Goal: Task Accomplishment & Management: Manage account settings

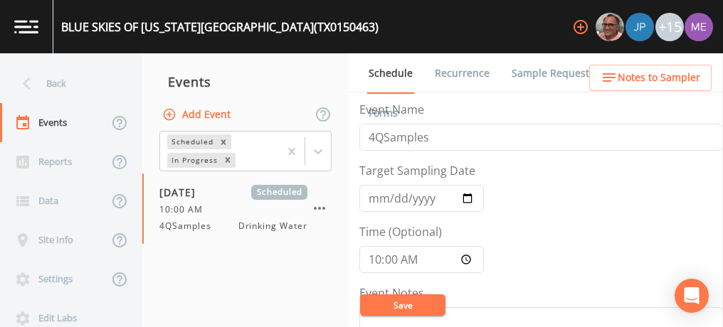
scroll to position [377, 0]
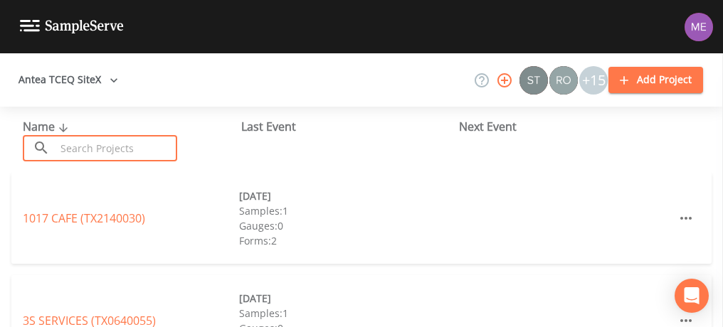
click at [115, 147] on input "text" at bounding box center [116, 148] width 122 height 26
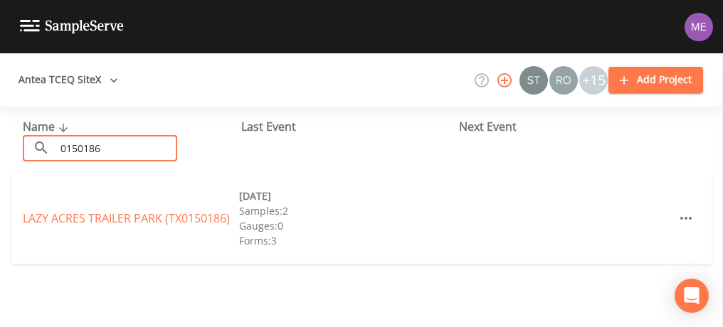
type input "0150186"
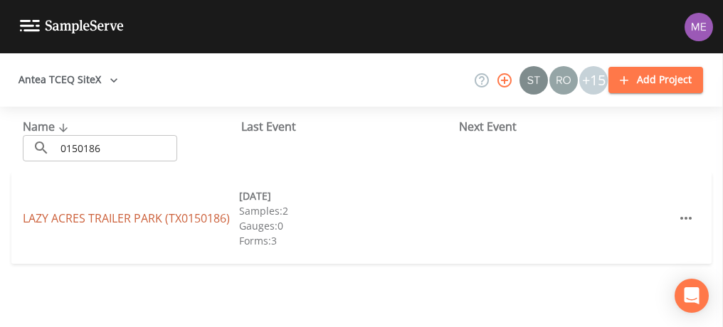
click at [89, 213] on link "[GEOGRAPHIC_DATA] (TX0150186)" at bounding box center [126, 219] width 207 height 16
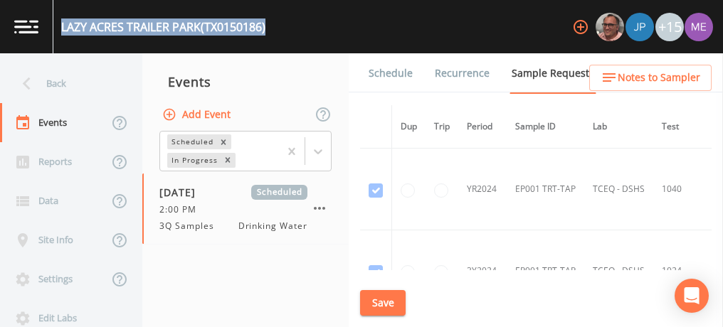
drag, startPoint x: 63, startPoint y: 27, endPoint x: 275, endPoint y: 16, distance: 213.0
click at [275, 16] on div "[GEOGRAPHIC_DATA] (TX0150186) +15" at bounding box center [361, 26] width 723 height 53
copy div "[GEOGRAPHIC_DATA] (TX0150186)"
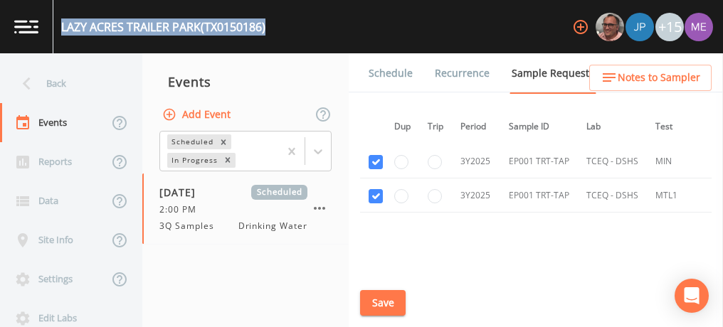
scroll to position [735, 6]
click at [384, 301] on button "Save" at bounding box center [383, 303] width 46 height 26
click at [394, 73] on link "Schedule" at bounding box center [390, 73] width 48 height 40
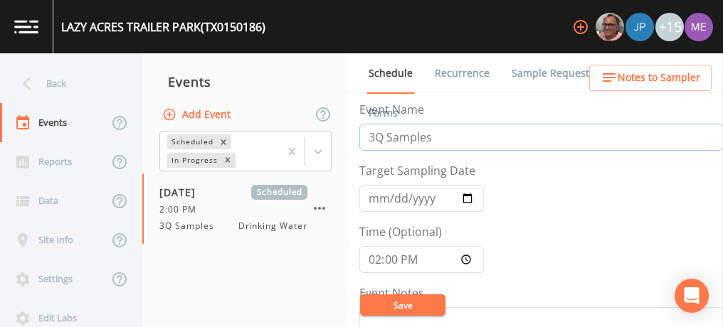
click at [377, 135] on input "3Q Samples" at bounding box center [540, 137] width 363 height 27
type input "4Q Samples"
click at [374, 202] on input "[DATE]" at bounding box center [421, 198] width 124 height 27
type input "[DATE]"
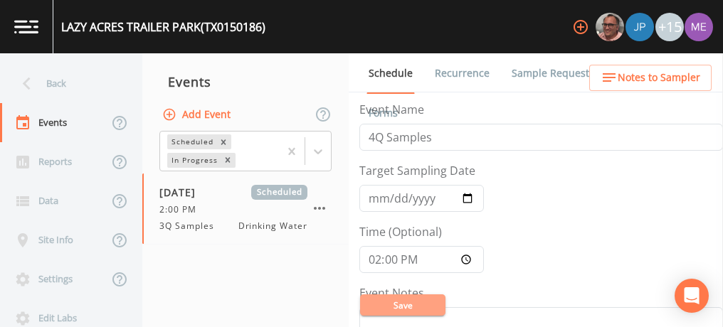
click at [405, 299] on button "Save" at bounding box center [402, 304] width 85 height 21
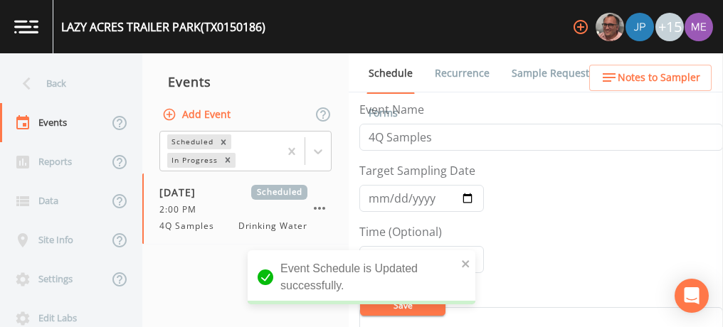
click at [537, 69] on link "Sample Requests" at bounding box center [552, 73] width 87 height 40
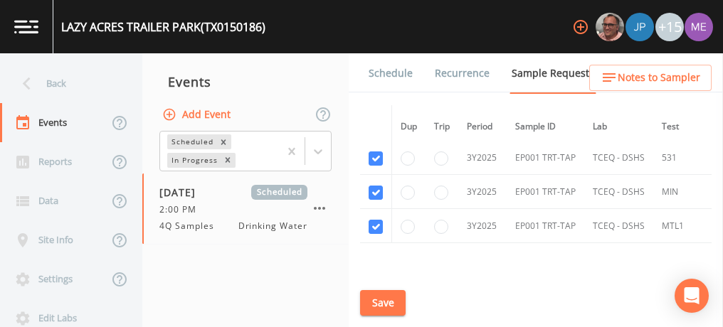
scroll to position [704, 0]
click at [379, 71] on link "Schedule" at bounding box center [390, 73] width 48 height 40
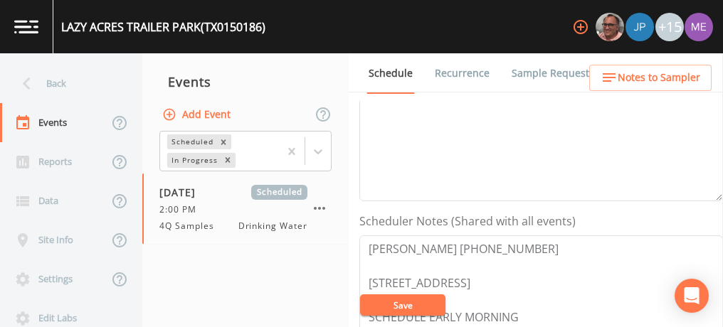
scroll to position [291, 0]
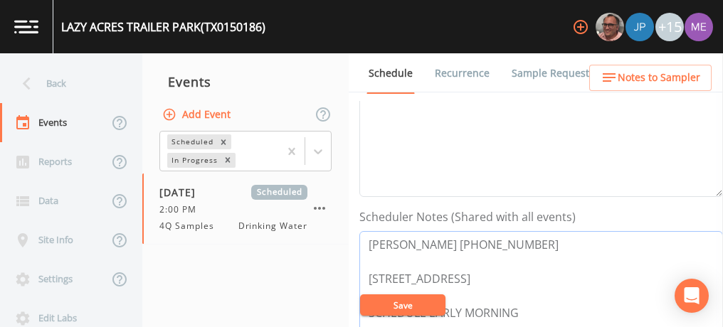
drag, startPoint x: 365, startPoint y: 242, endPoint x: 500, endPoint y: 241, distance: 135.1
click at [500, 241] on textarea "[PERSON_NAME] [PHONE_NUMBER] [STREET_ADDRESS] SCHEDULE EARLY MORNING" at bounding box center [540, 321] width 363 height 181
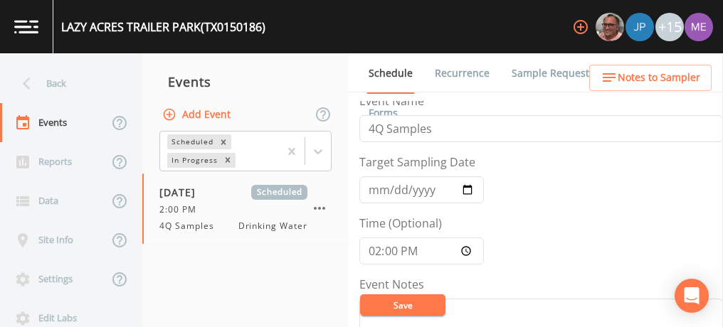
scroll to position [8, 0]
click at [375, 255] on input "14:00:00" at bounding box center [421, 251] width 124 height 27
type input "11:00"
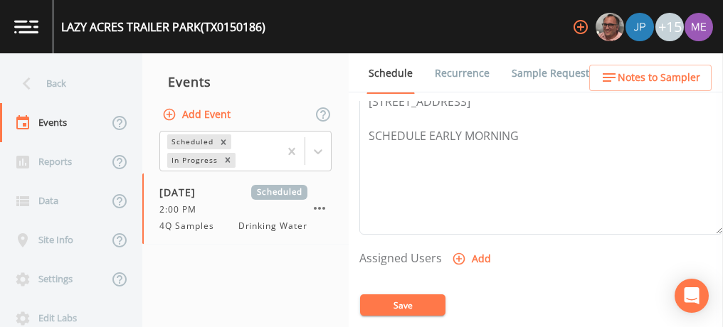
scroll to position [469, 0]
click at [411, 302] on button "Save" at bounding box center [402, 304] width 85 height 21
click at [458, 251] on icon "button" at bounding box center [459, 257] width 14 height 14
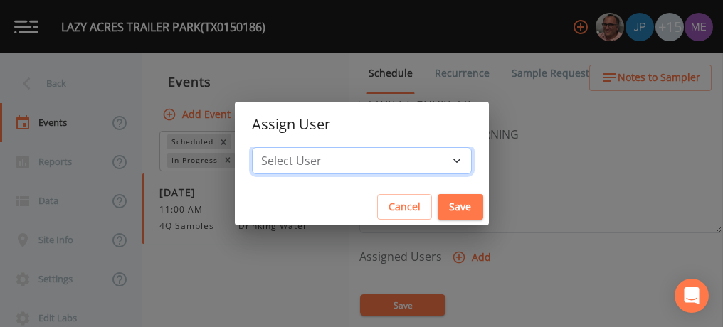
click at [435, 156] on select "Select User [PERSON_NAME] [PERSON_NAME] [PERSON_NAME] [PERSON_NAME] [PERSON_NAM…" at bounding box center [362, 160] width 220 height 27
select select "82fcd260-406f-4720-af66-0de7f1917f1c"
click at [273, 147] on select "Select User [PERSON_NAME] [PERSON_NAME] [PERSON_NAME] [PERSON_NAME] [PERSON_NAM…" at bounding box center [362, 160] width 220 height 27
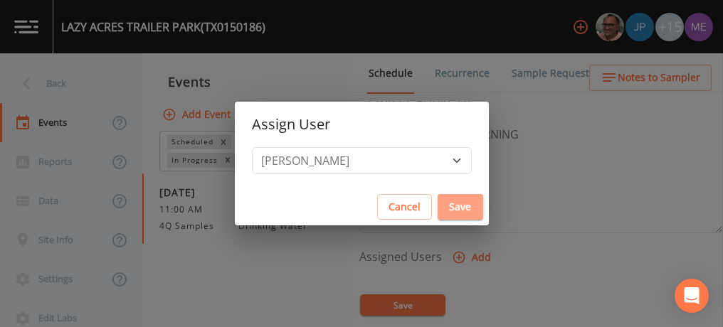
click at [437, 206] on button "Save" at bounding box center [460, 207] width 46 height 26
select select
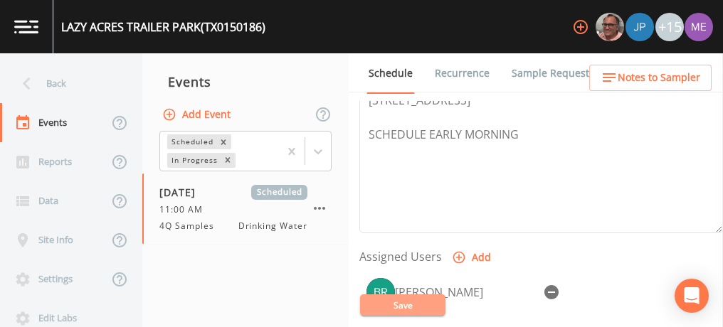
click at [403, 302] on button "Save" at bounding box center [402, 304] width 85 height 21
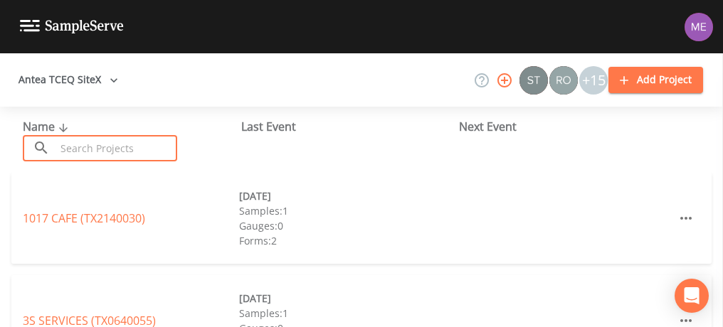
click at [159, 144] on input "text" at bounding box center [116, 148] width 122 height 26
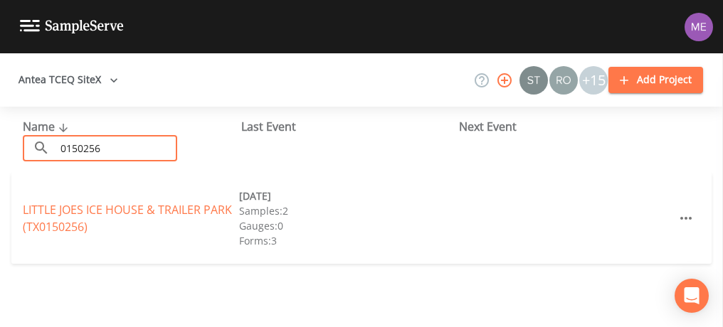
type input "0150256"
click at [172, 210] on link "LITTLE JOES ICE HOUSE & TRAILER PARK (TX0150256)" at bounding box center [127, 218] width 209 height 33
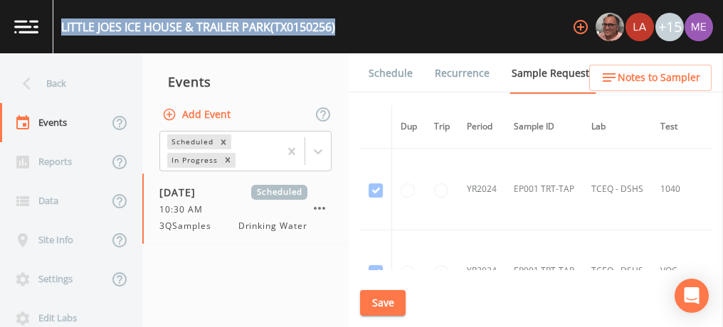
drag, startPoint x: 61, startPoint y: 30, endPoint x: 347, endPoint y: 38, distance: 286.0
click at [347, 38] on div "LITTLE JOES ICE HOUSE & TRAILER PARK (TX0150256) +15" at bounding box center [361, 26] width 723 height 53
copy div "LITTLE JOES ICE HOUSE & TRAILER PARK (TX0150256)"
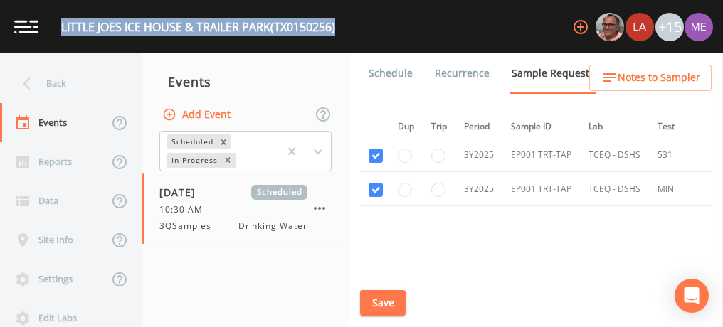
scroll to position [577, 3]
click at [402, 70] on link "Schedule" at bounding box center [390, 73] width 48 height 40
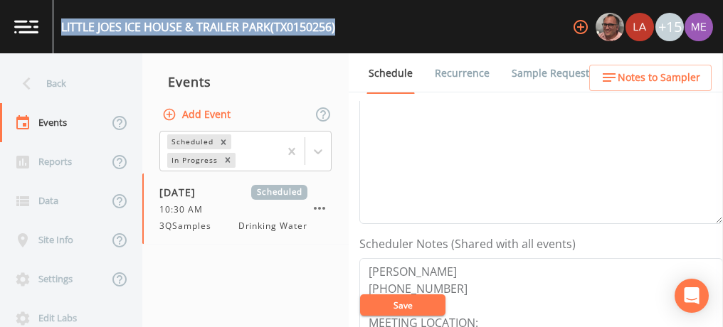
scroll to position [333, 0]
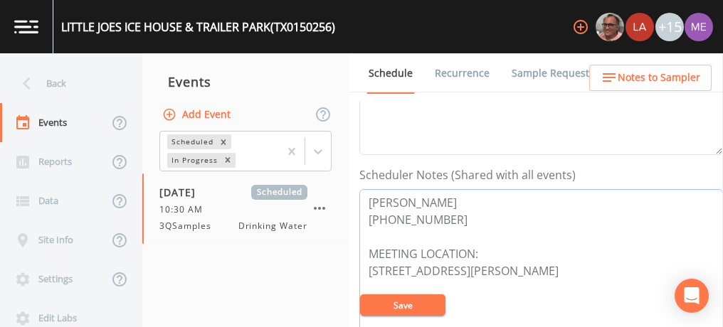
drag, startPoint x: 368, startPoint y: 194, endPoint x: 444, endPoint y: 220, distance: 79.8
click at [444, 220] on textarea "BILLY VAN HECKE 210-326-2212 MEETING LOCATION: 7405 Old Pearsall Rd, San Antoni…" at bounding box center [540, 279] width 363 height 181
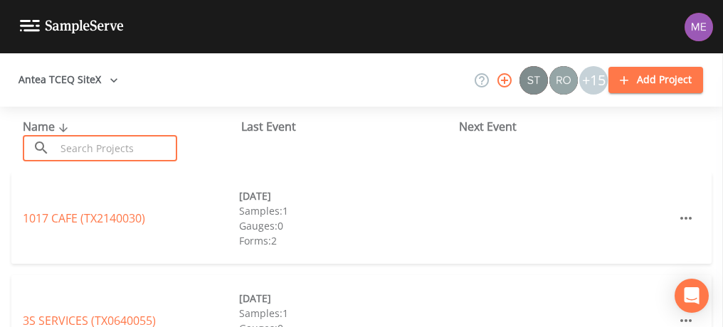
click at [119, 142] on input "text" at bounding box center [116, 148] width 122 height 26
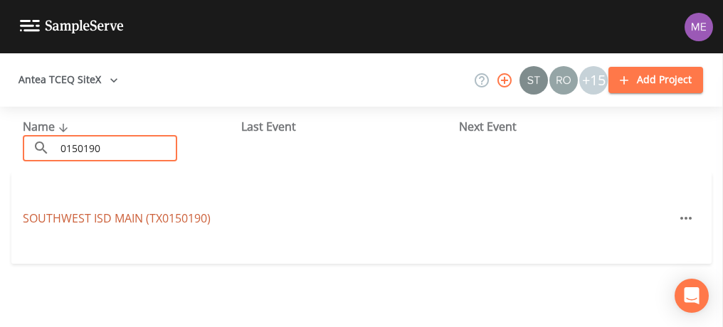
type input "0150190"
click at [95, 217] on link "SOUTHWEST ISD MAIN (TX0150190)" at bounding box center [117, 219] width 188 height 16
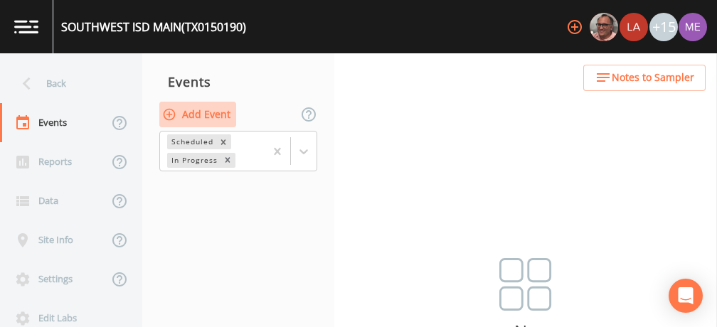
click at [198, 115] on button "Add Event" at bounding box center [197, 115] width 77 height 26
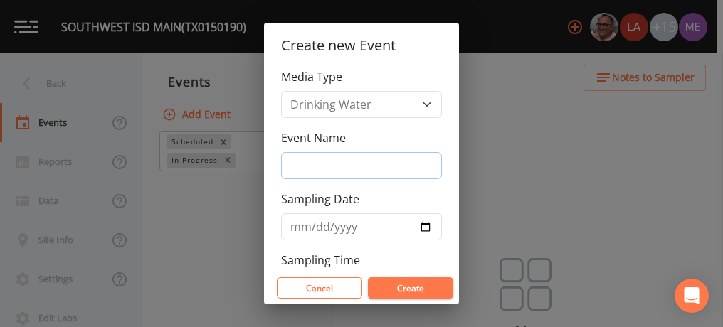
click at [301, 159] on input "Event Name" at bounding box center [361, 165] width 161 height 27
type input "4QSamples"
type input "2025-10-01"
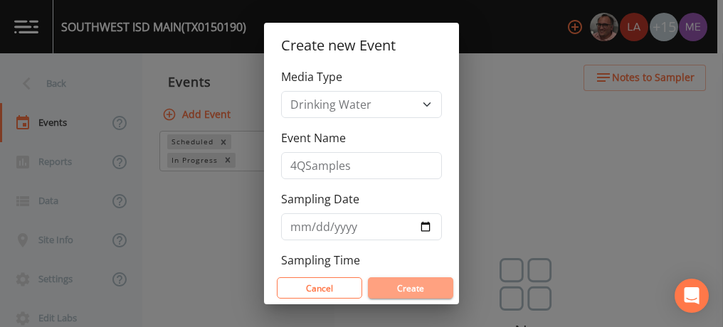
click at [403, 285] on button "Create" at bounding box center [410, 287] width 85 height 21
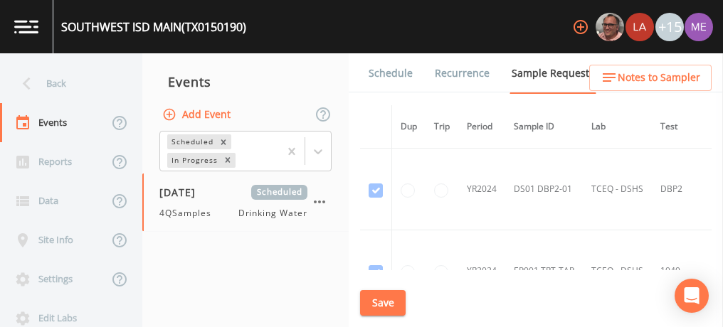
click at [63, 28] on div "SOUTHWEST ISD MAIN (TX0150190)" at bounding box center [153, 26] width 185 height 17
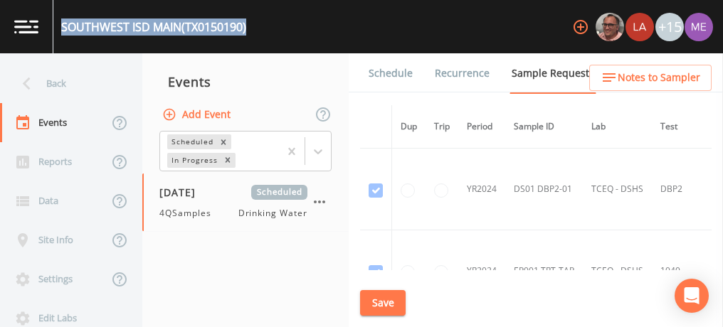
drag, startPoint x: 63, startPoint y: 28, endPoint x: 253, endPoint y: 26, distance: 190.6
click at [253, 26] on div "SOUTHWEST ISD MAIN (TX0150190) +15" at bounding box center [361, 26] width 723 height 53
copy div "SOUTHWEST ISD MAIN (TX0150190)"
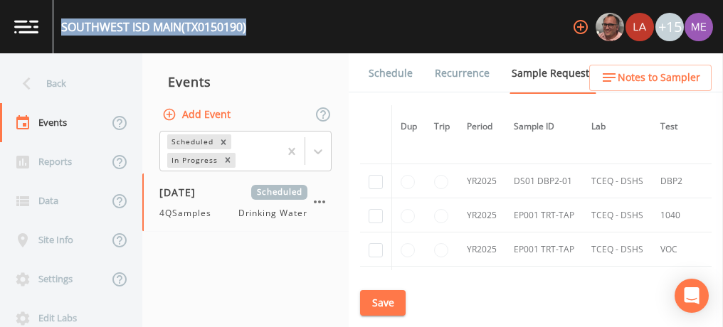
scroll to position [401, 0]
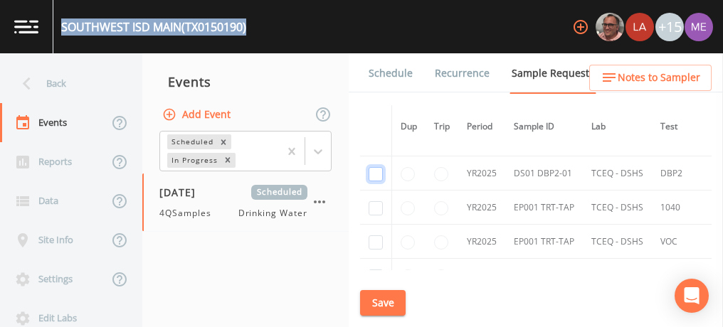
click at [374, 169] on input "checkbox" at bounding box center [375, 174] width 14 height 14
checkbox input "true"
click at [376, 202] on input "checkbox" at bounding box center [375, 208] width 14 height 14
checkbox input "true"
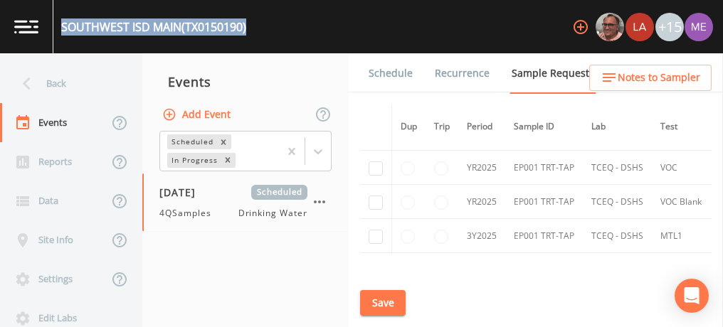
scroll to position [479, 0]
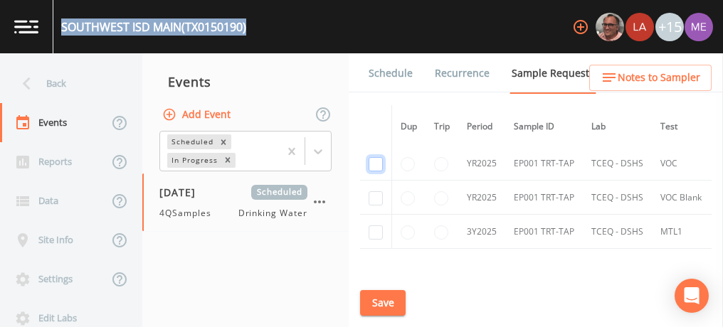
click at [376, 161] on input "checkbox" at bounding box center [375, 164] width 14 height 14
checkbox input "true"
click at [375, 196] on input "checkbox" at bounding box center [375, 198] width 14 height 14
checkbox input "true"
click at [375, 228] on input "checkbox" at bounding box center [375, 232] width 14 height 14
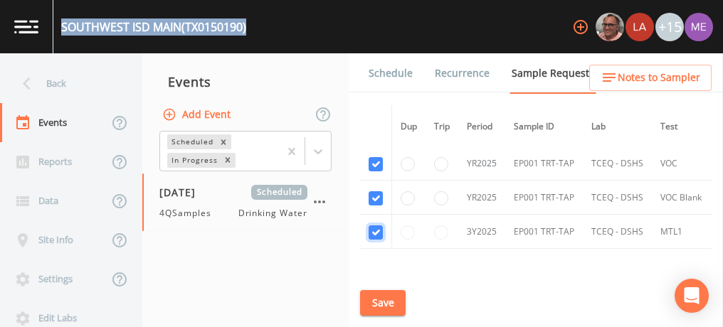
checkbox input "true"
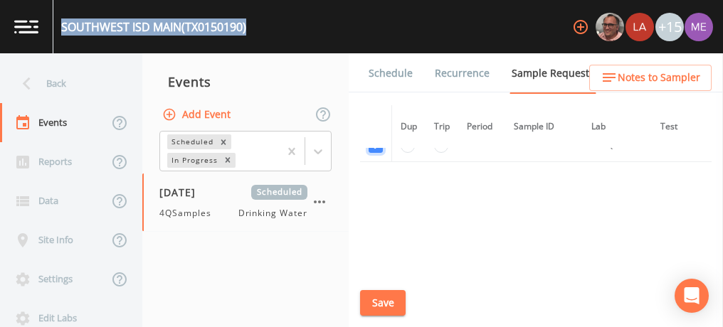
scroll to position [569, 0]
click at [369, 306] on button "Save" at bounding box center [383, 303] width 46 height 26
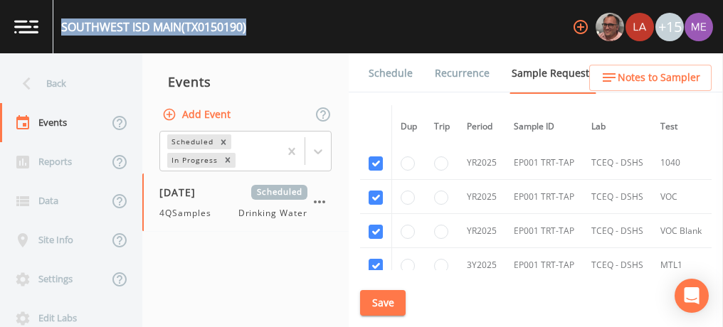
scroll to position [446, 0]
click at [376, 75] on link "Schedule" at bounding box center [390, 73] width 48 height 40
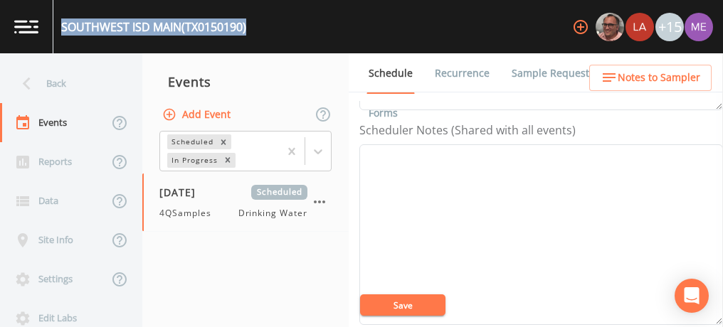
scroll to position [378, 0]
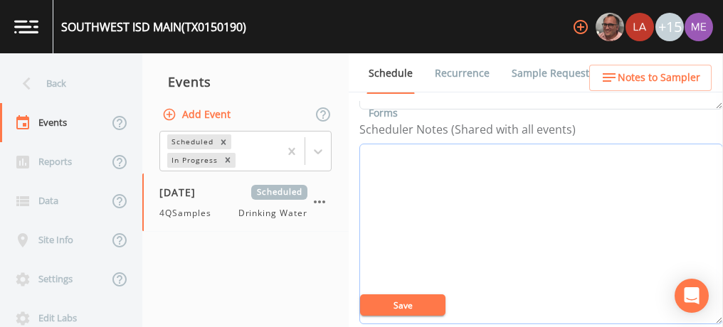
click at [390, 164] on textarea "Event Notes" at bounding box center [540, 234] width 363 height 181
paste textarea "210-622-4370 FAX - Facsimile 210-622-4371"
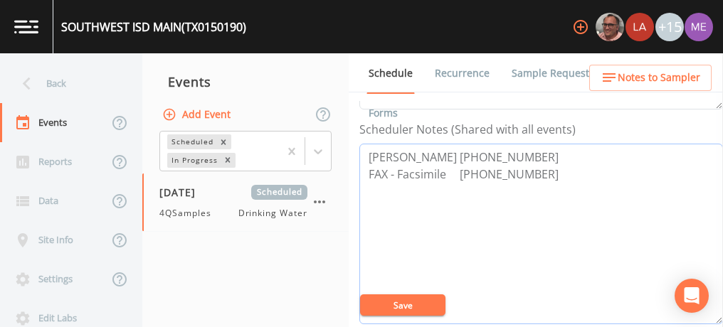
click at [450, 173] on textarea "Tommy Krueger 210-622-4370 FAX - Facsimile 210-622-4371" at bounding box center [540, 234] width 363 height 181
type textarea "Tommy Krueger 210-622-4370"
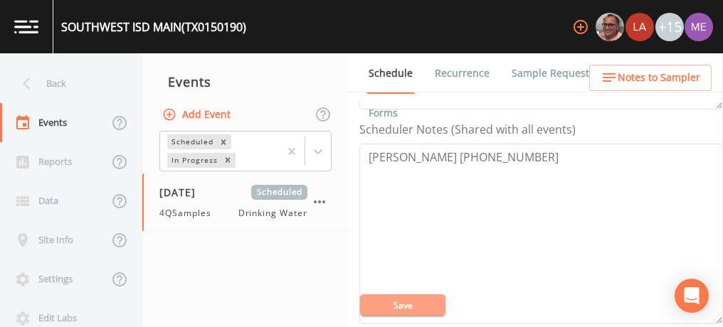
click at [384, 301] on button "Save" at bounding box center [402, 304] width 85 height 21
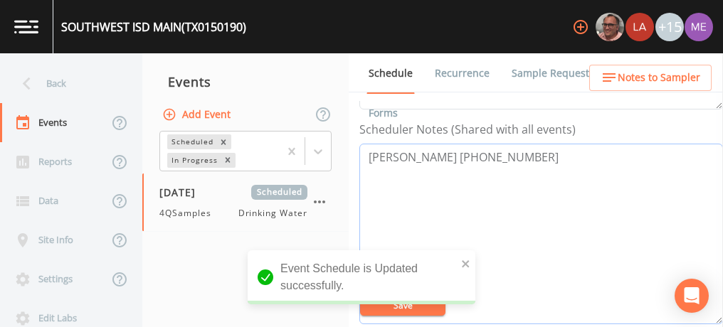
drag, startPoint x: 364, startPoint y: 153, endPoint x: 533, endPoint y: 154, distance: 169.3
click at [533, 154] on textarea "Tommy Krueger 210-622-4370" at bounding box center [540, 234] width 363 height 181
